Goal: Information Seeking & Learning: Check status

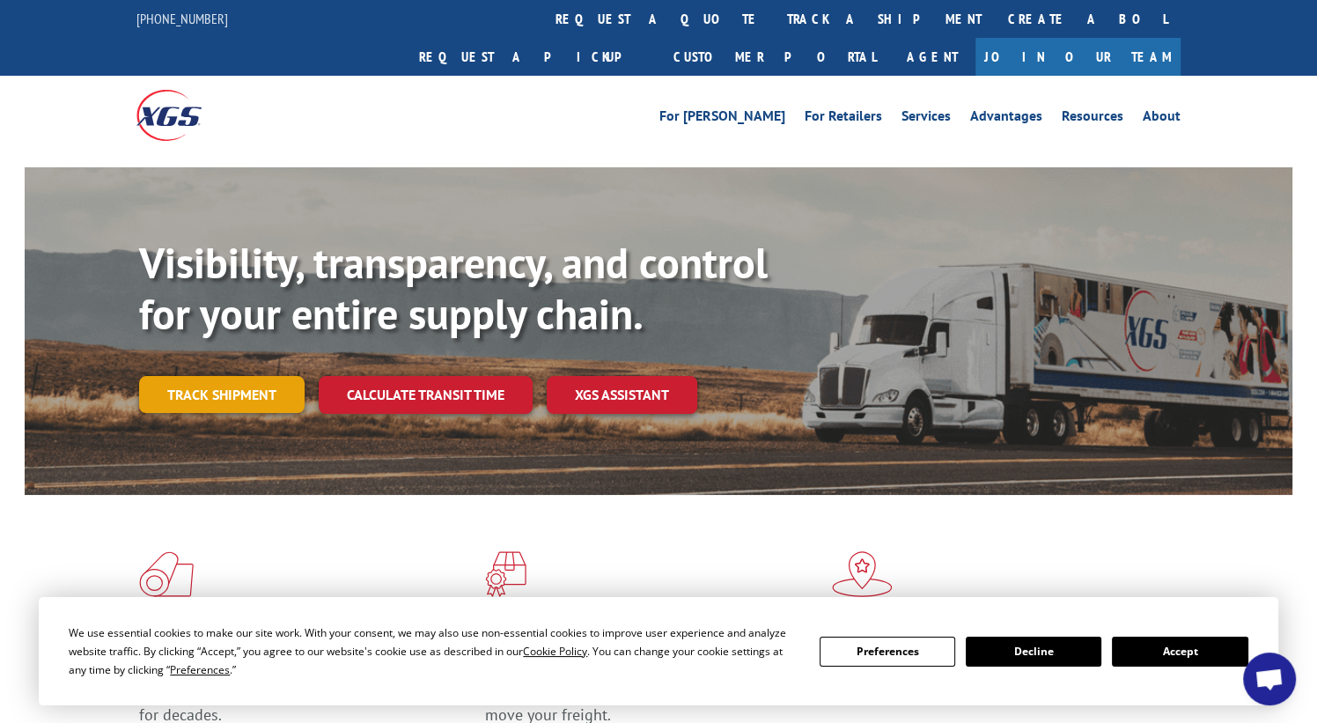
click at [246, 376] on link "Track shipment" at bounding box center [222, 394] width 166 height 37
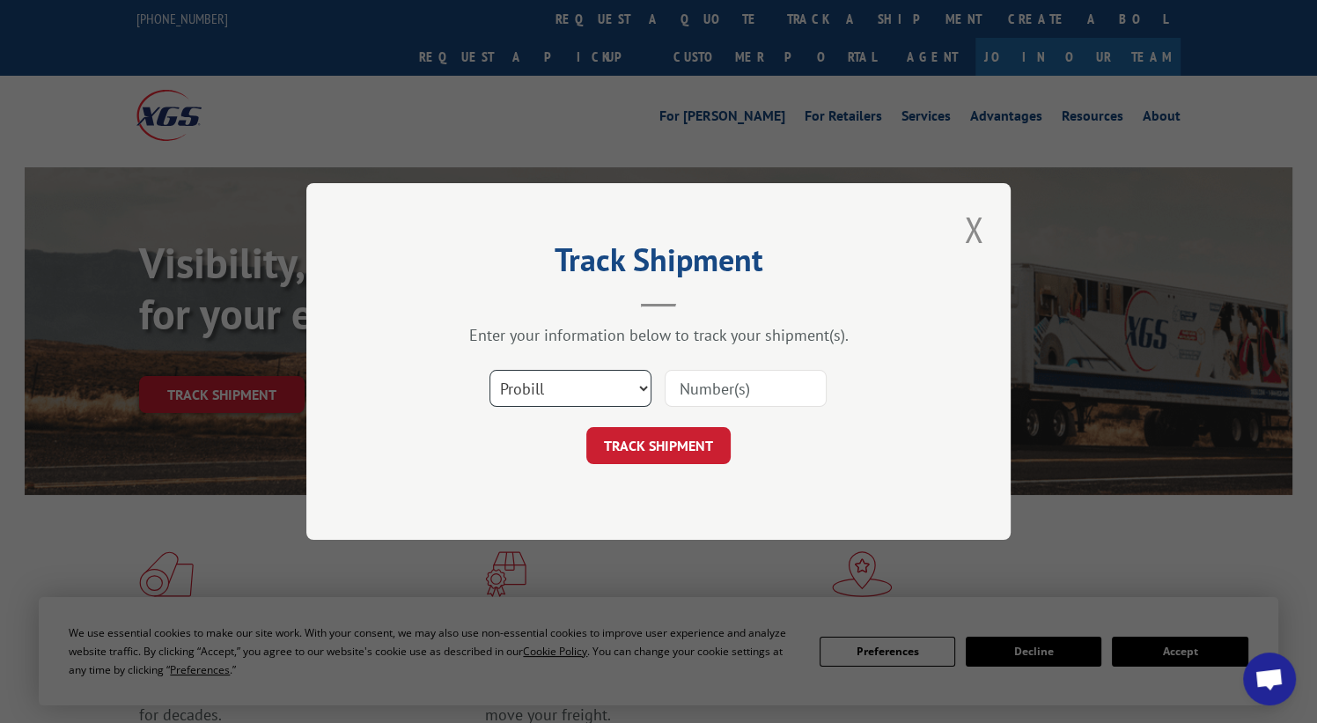
click at [624, 392] on select "Select category... Probill BOL PO" at bounding box center [570, 388] width 162 height 37
select select "bol"
click at [489, 370] on select "Select category... Probill BOL PO" at bounding box center [570, 388] width 162 height 37
click at [699, 393] on input at bounding box center [746, 388] width 162 height 37
paste input "14257471"
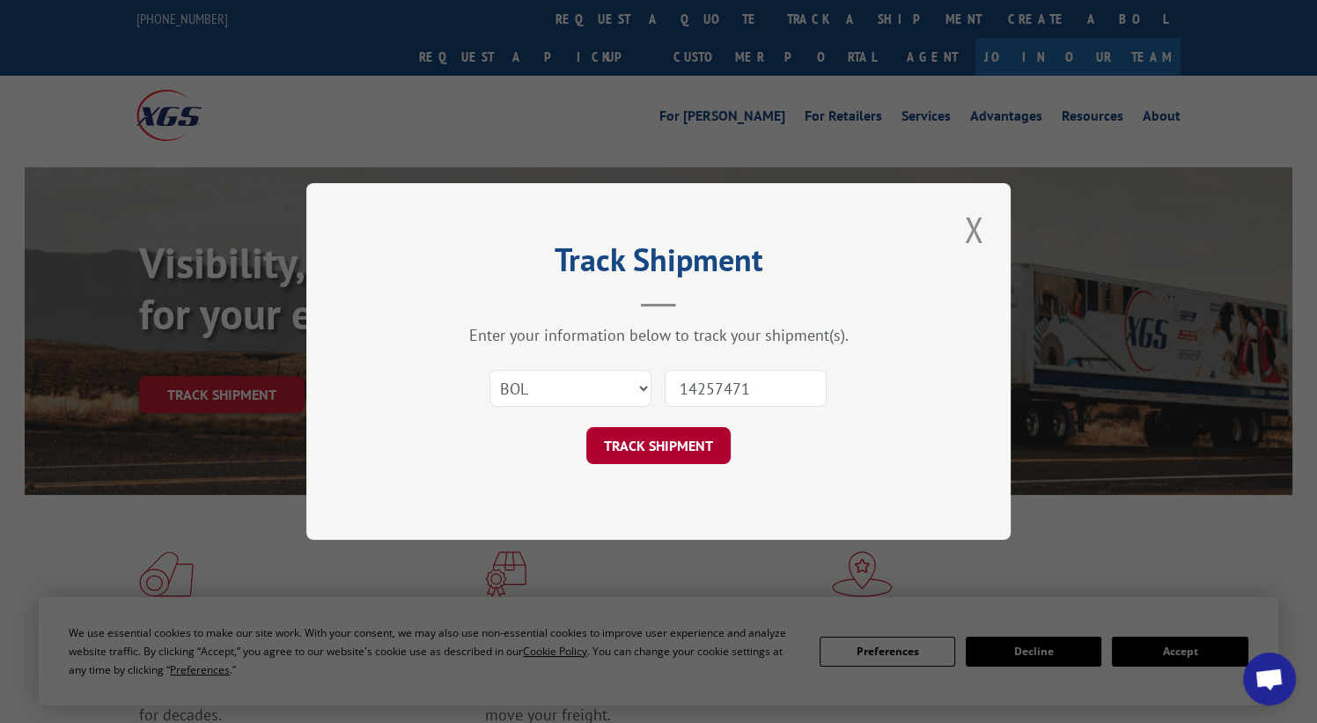
type input "14257471"
click at [688, 438] on button "TRACK SHIPMENT" at bounding box center [658, 445] width 144 height 37
